Goal: Find specific page/section: Find specific page/section

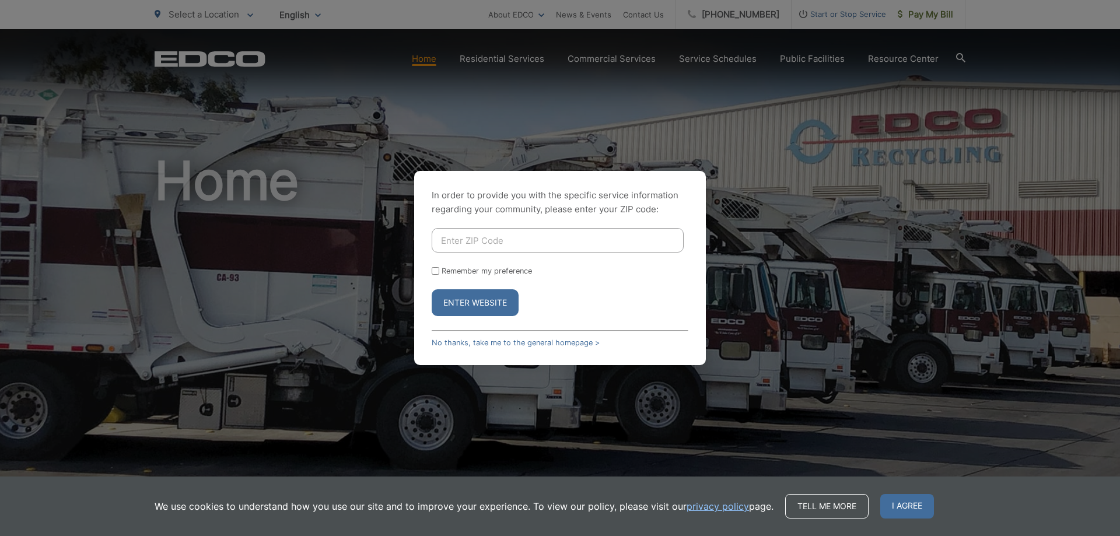
click at [486, 240] on input "Enter ZIP Code" at bounding box center [558, 240] width 252 height 24
type input "91977"
click at [499, 311] on button "Enter Website" at bounding box center [475, 302] width 87 height 27
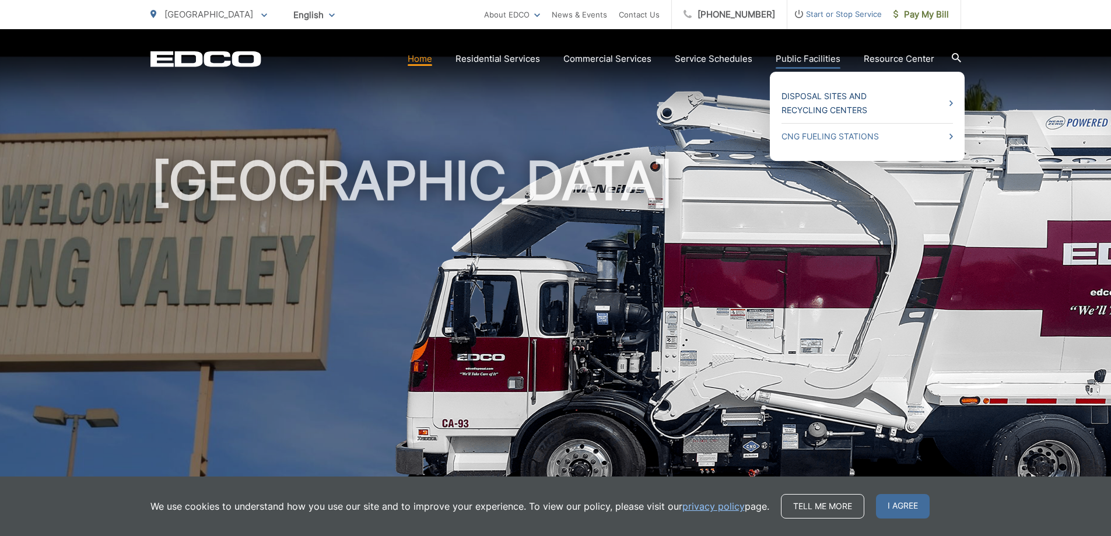
click at [840, 99] on link "Disposal Sites and Recycling Centers" at bounding box center [867, 103] width 171 height 28
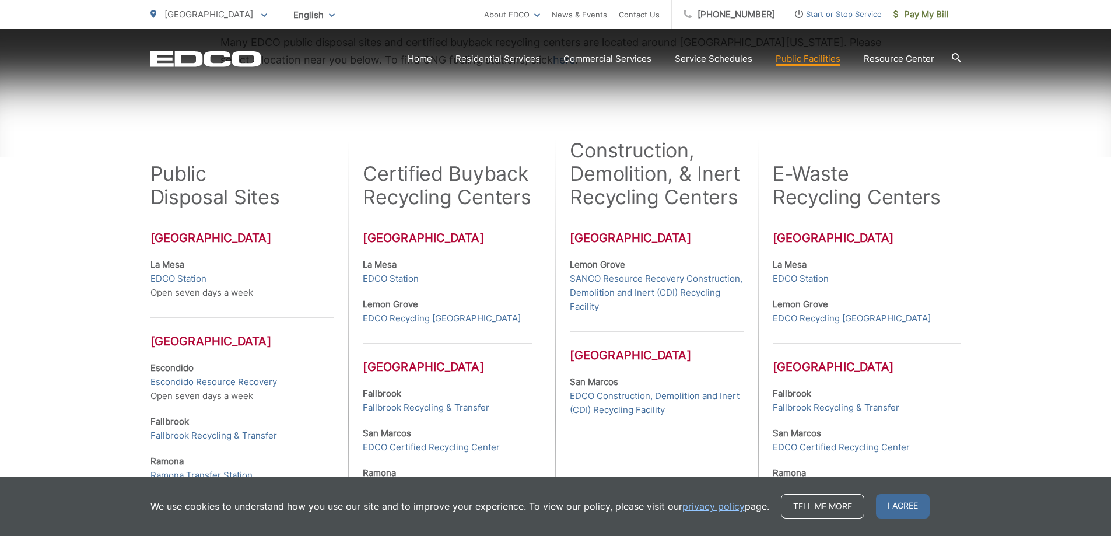
scroll to position [292, 0]
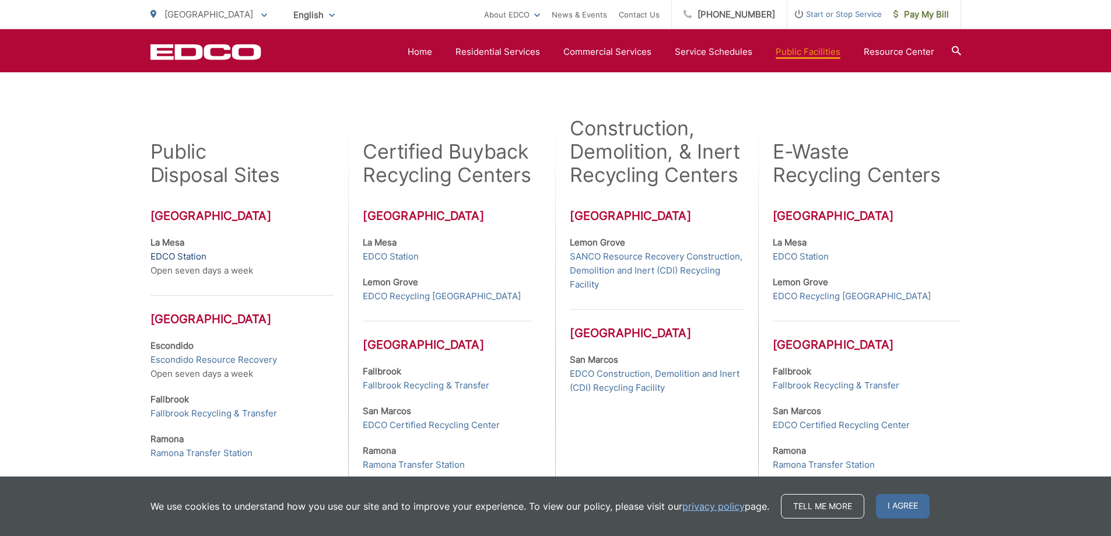
click at [180, 258] on link "EDCO Station" at bounding box center [178, 257] width 56 height 14
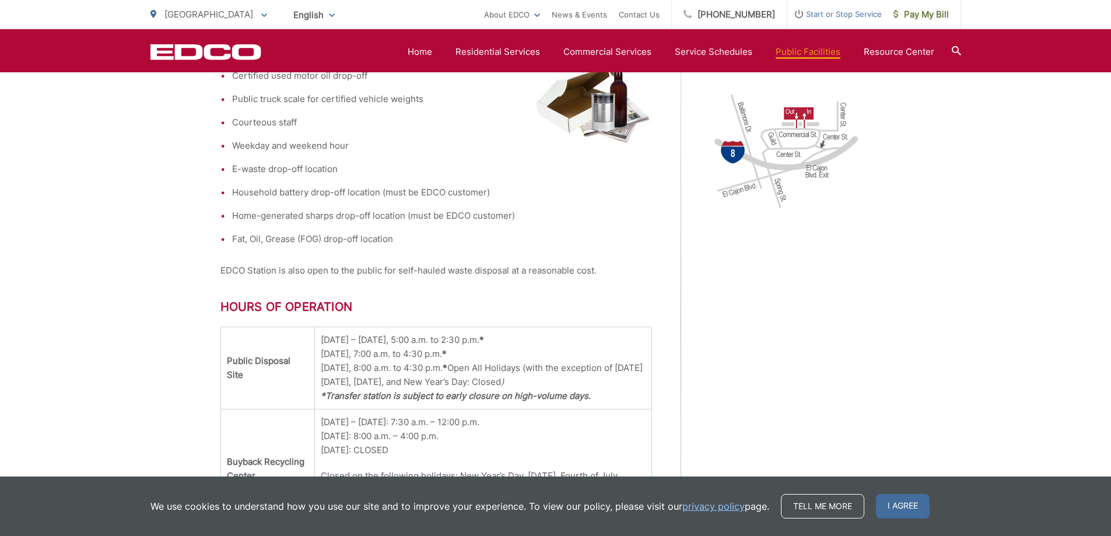
scroll to position [588, 0]
